Goal: Browse casually

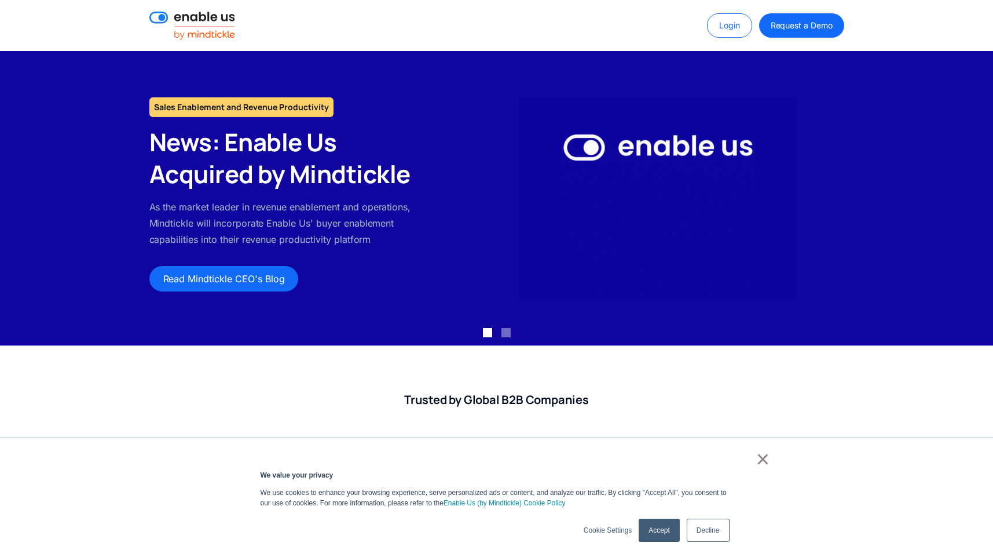
scroll to position [12, 0]
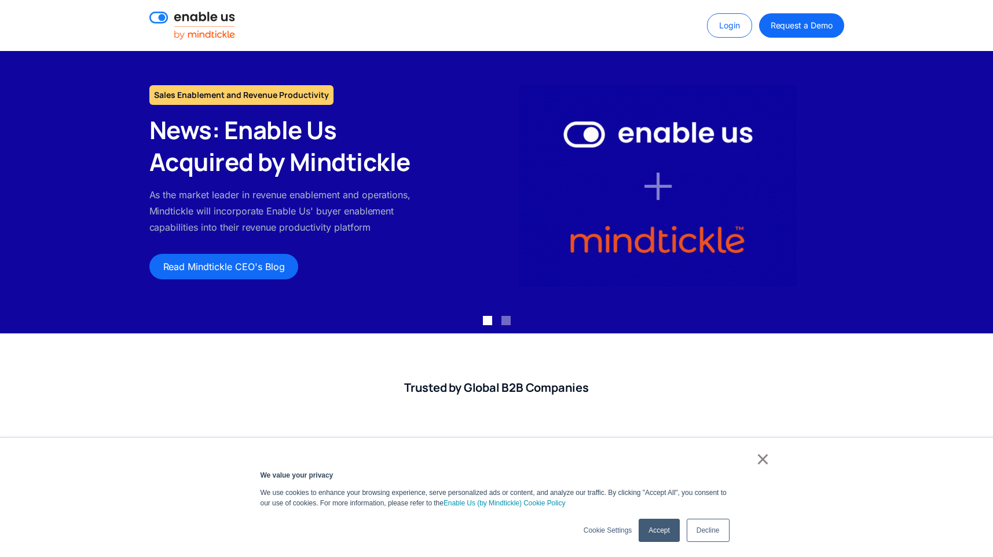
click at [767, 462] on link "×" at bounding box center [763, 458] width 14 height 10
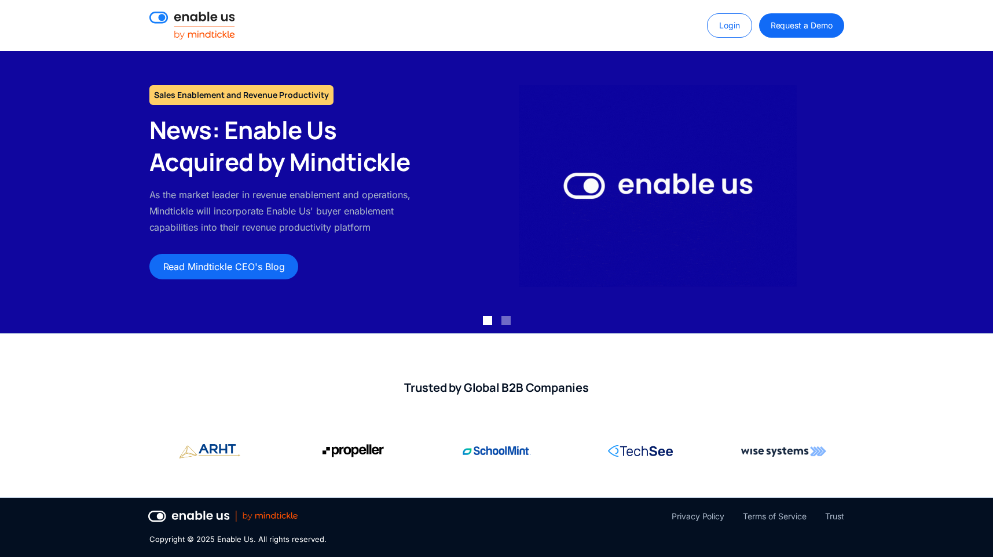
scroll to position [0, 0]
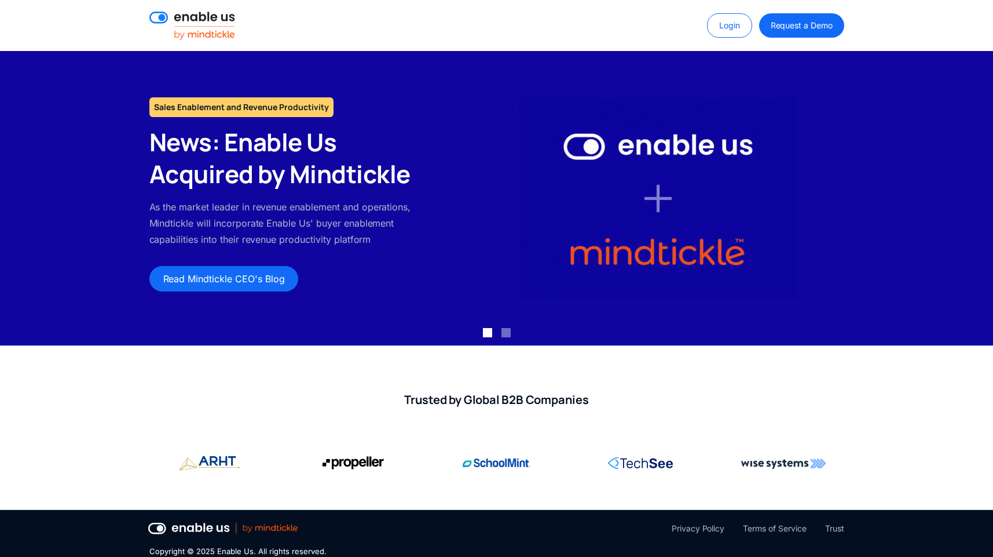
click at [210, 13] on img at bounding box center [192, 26] width 86 height 28
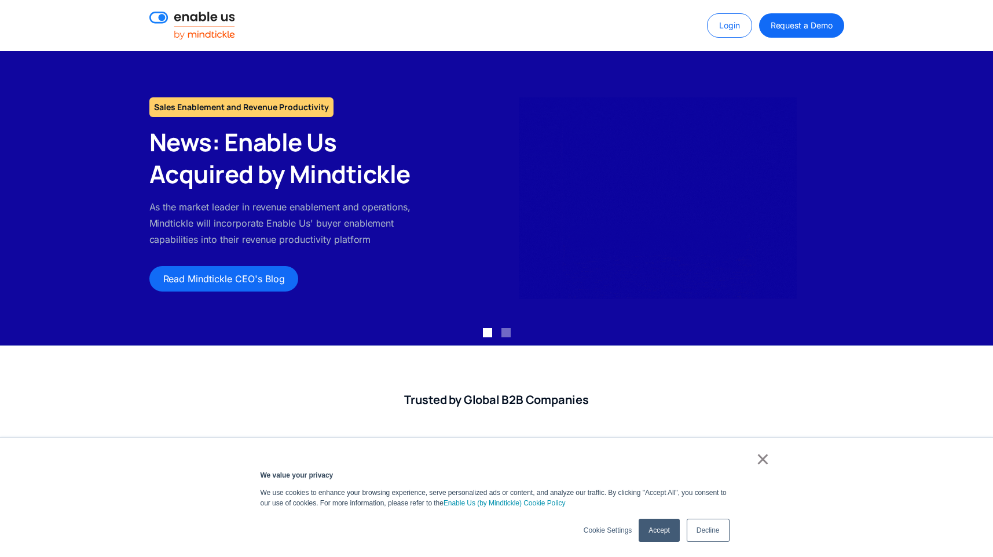
click at [760, 459] on link "×" at bounding box center [763, 458] width 14 height 10
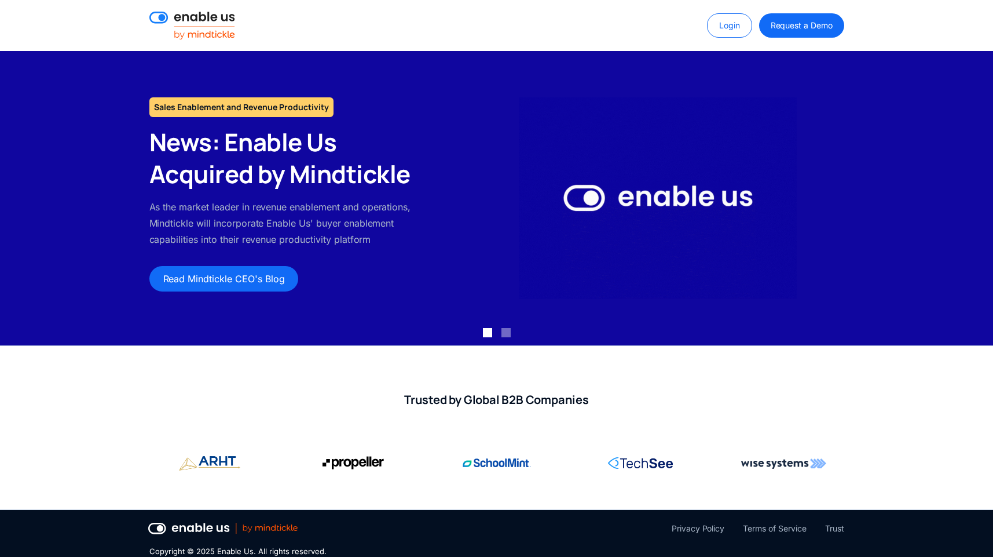
click at [203, 21] on img at bounding box center [192, 26] width 86 height 28
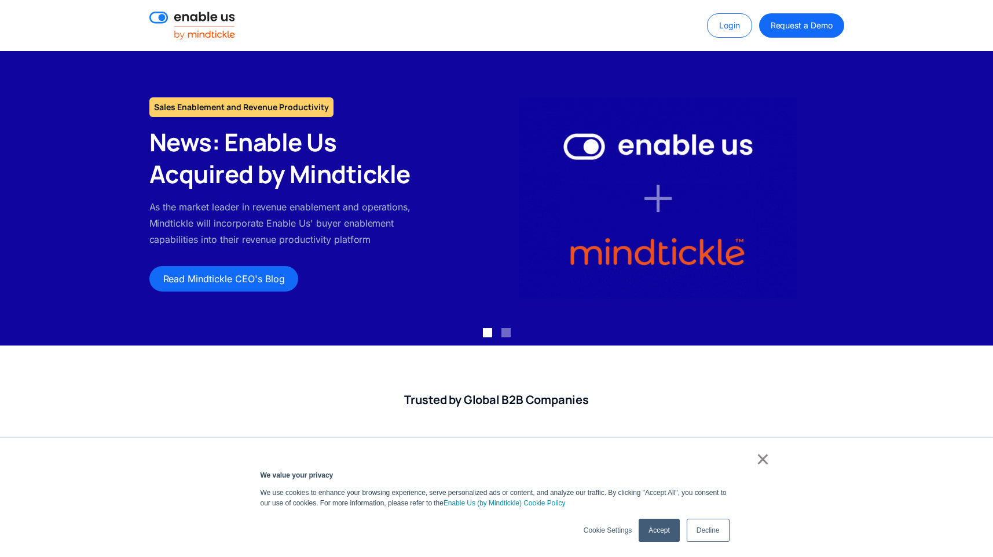
click at [652, 531] on link "Accept" at bounding box center [659, 529] width 41 height 23
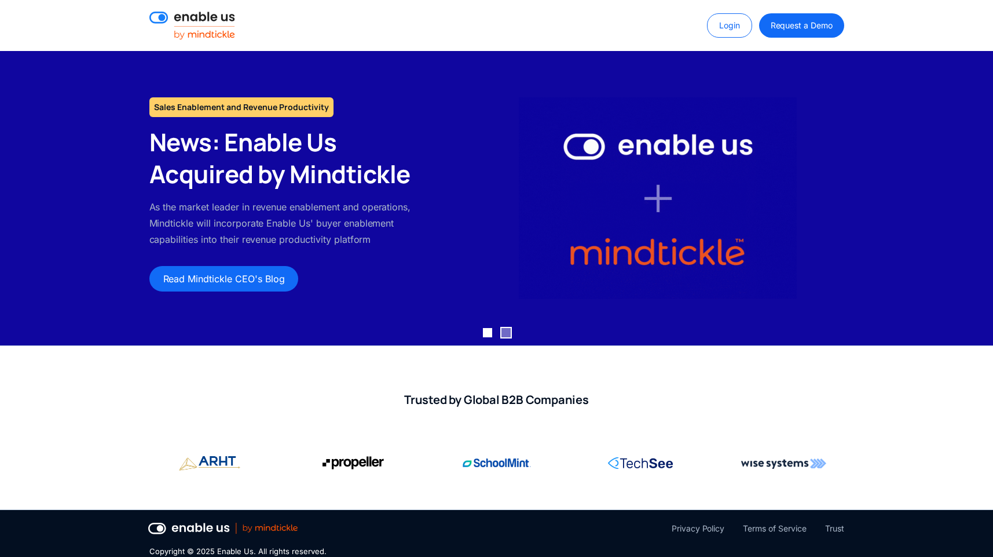
click at [506, 331] on div "Show slide 2 of 2" at bounding box center [506, 332] width 9 height 9
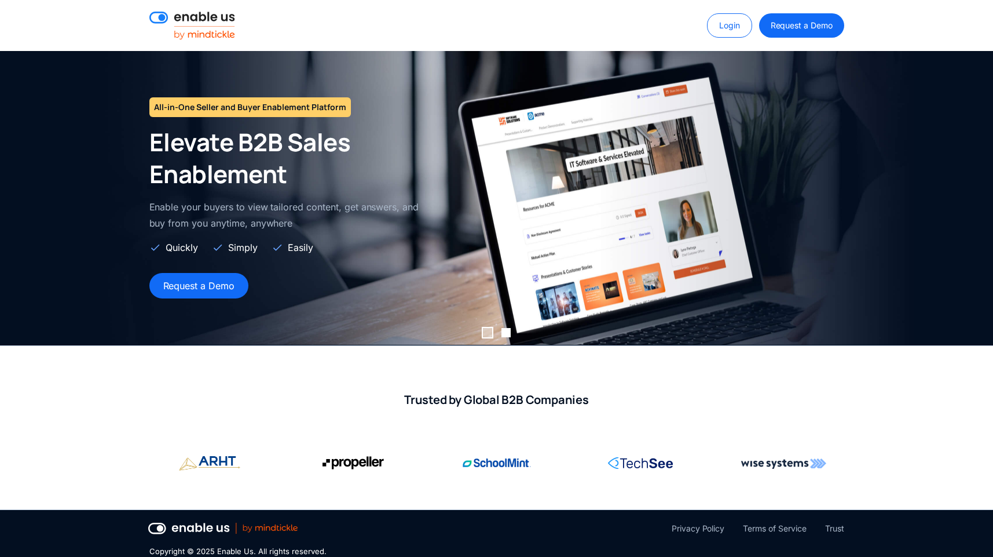
click at [485, 332] on div "Show slide 1 of 2" at bounding box center [487, 332] width 9 height 9
